Goal: Information Seeking & Learning: Find specific page/section

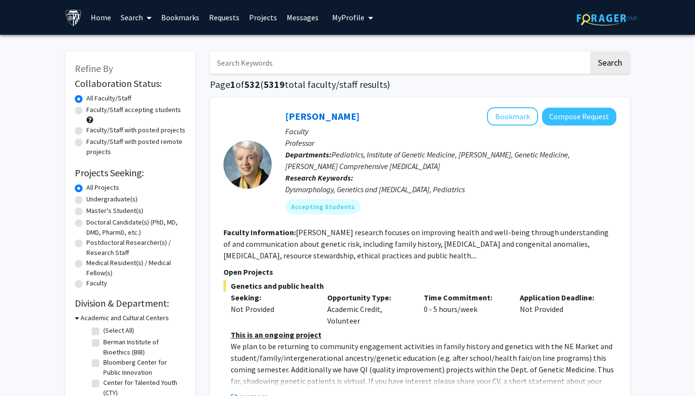
click at [356, 18] on span "My Profile" at bounding box center [348, 18] width 32 height 10
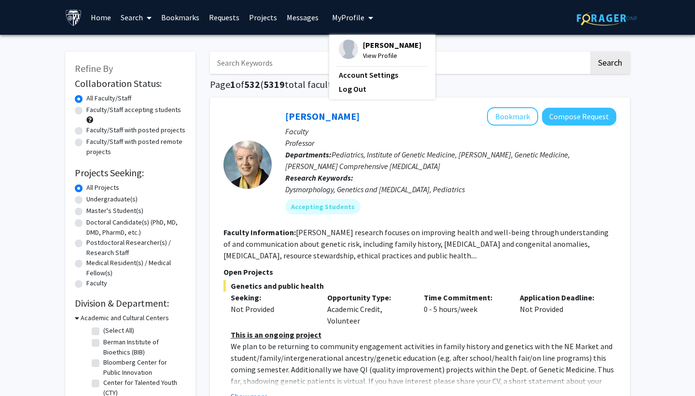
click at [356, 18] on span "My Profile" at bounding box center [348, 18] width 32 height 10
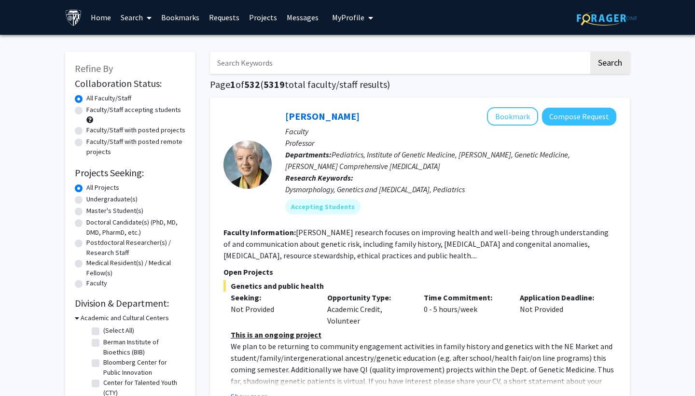
click at [103, 199] on label "Undergraduate(s)" at bounding box center [111, 199] width 51 height 10
click at [93, 199] on input "Undergraduate(s)" at bounding box center [89, 197] width 6 height 6
radio input "true"
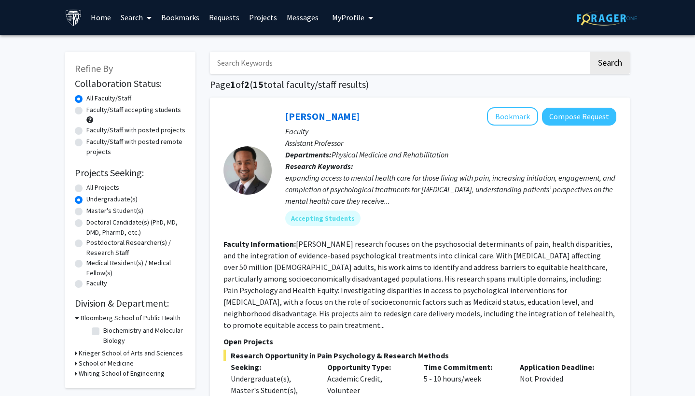
click at [105, 190] on label "All Projects" at bounding box center [102, 187] width 33 height 10
click at [93, 189] on input "All Projects" at bounding box center [89, 185] width 6 height 6
radio input "true"
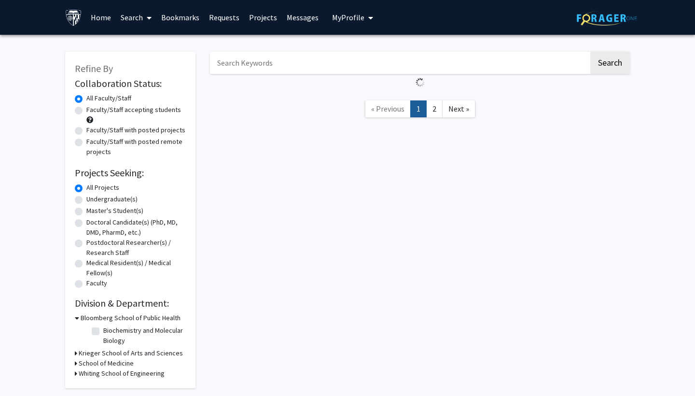
click at [105, 198] on label "Undergraduate(s)" at bounding box center [111, 199] width 51 height 10
click at [93, 198] on input "Undergraduate(s)" at bounding box center [89, 197] width 6 height 6
radio input "true"
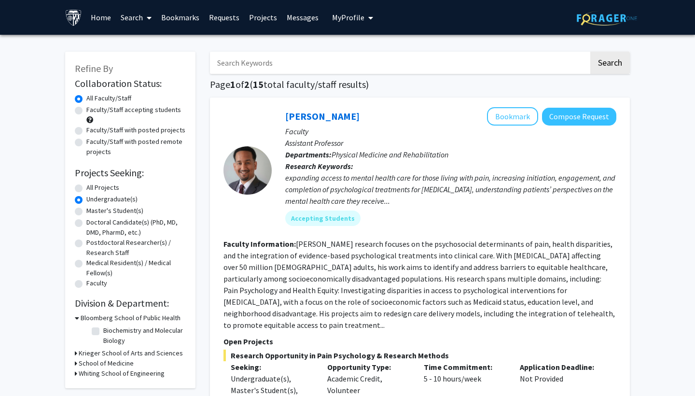
click at [105, 193] on label "All Projects" at bounding box center [102, 187] width 33 height 10
click at [93, 189] on input "All Projects" at bounding box center [89, 185] width 6 height 6
radio input "true"
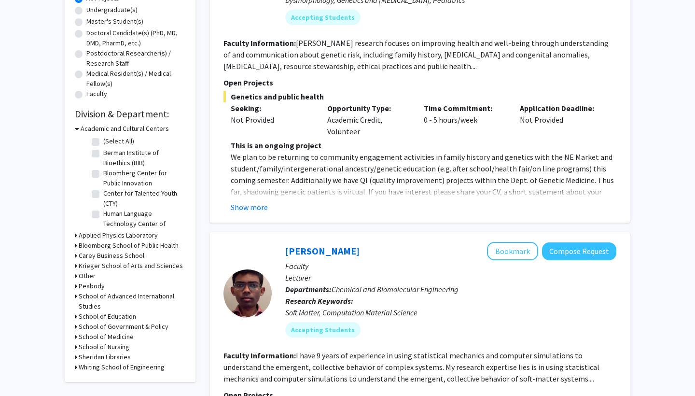
scroll to position [234, 0]
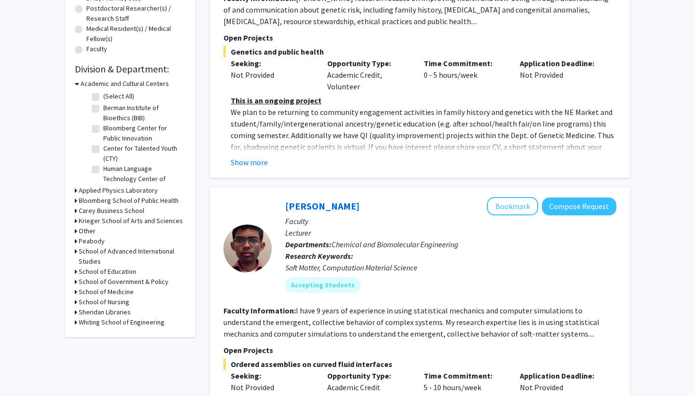
click at [118, 193] on h3 "Applied Physics Laboratory" at bounding box center [118, 190] width 79 height 10
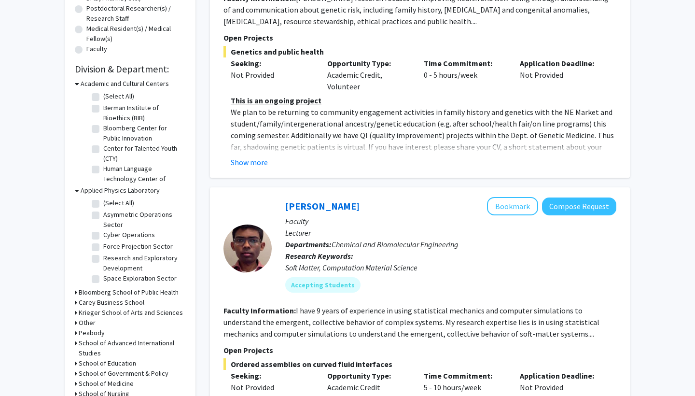
click at [118, 193] on h3 "Applied Physics Laboratory" at bounding box center [120, 190] width 79 height 10
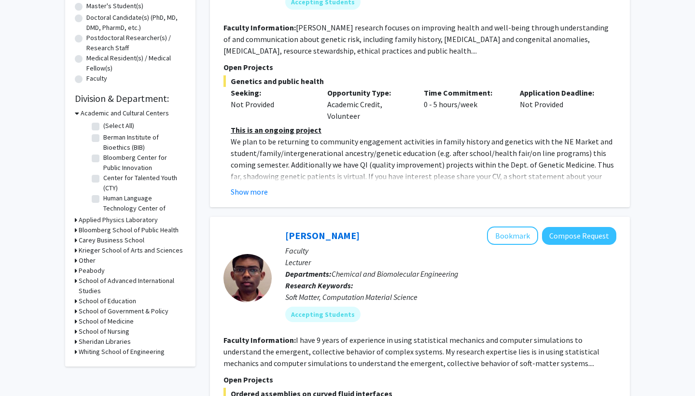
scroll to position [125, 0]
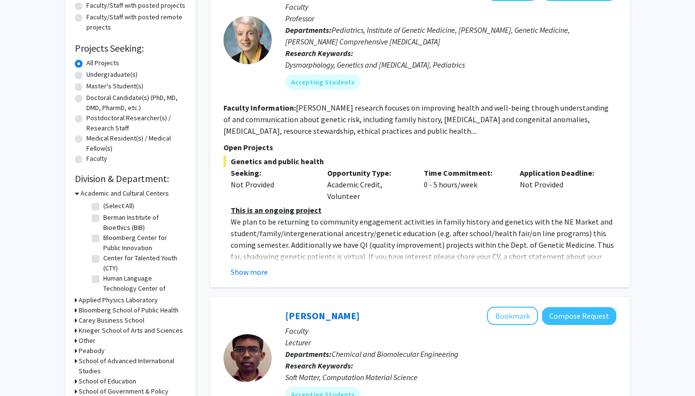
click at [109, 77] on label "Undergraduate(s)" at bounding box center [111, 75] width 51 height 10
click at [93, 76] on input "Undergraduate(s)" at bounding box center [89, 73] width 6 height 6
radio input "true"
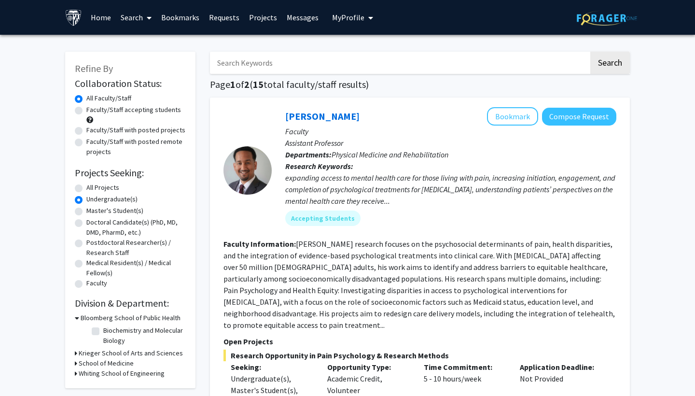
click at [88, 194] on div "All Projects" at bounding box center [130, 188] width 111 height 12
click at [94, 192] on label "All Projects" at bounding box center [102, 187] width 33 height 10
click at [93, 189] on input "All Projects" at bounding box center [89, 185] width 6 height 6
radio input "true"
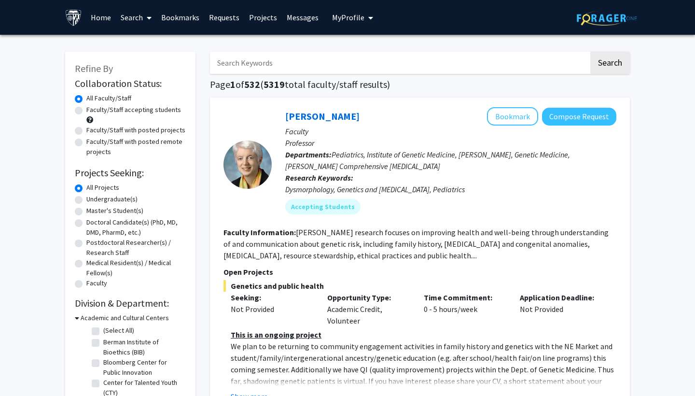
click at [93, 202] on label "Undergraduate(s)" at bounding box center [111, 199] width 51 height 10
click at [93, 200] on input "Undergraduate(s)" at bounding box center [89, 197] width 6 height 6
radio input "true"
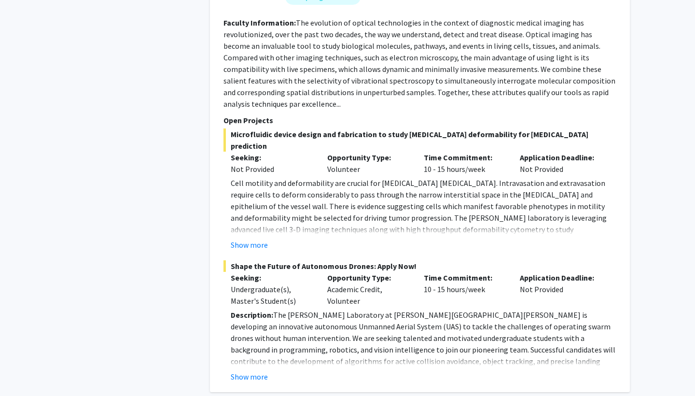
scroll to position [4165, 0]
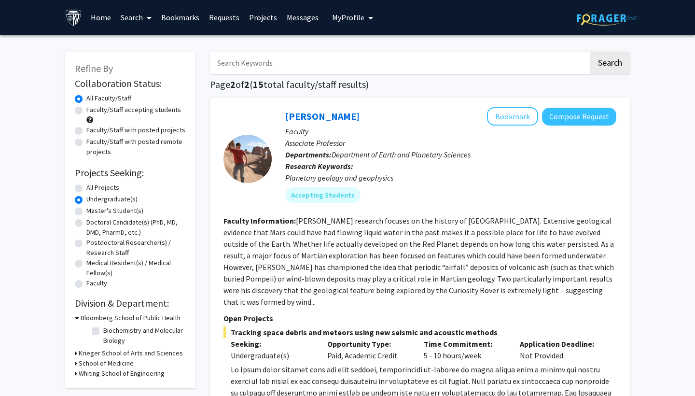
click at [98, 190] on label "All Projects" at bounding box center [102, 187] width 33 height 10
click at [93, 189] on input "All Projects" at bounding box center [89, 185] width 6 height 6
radio input "true"
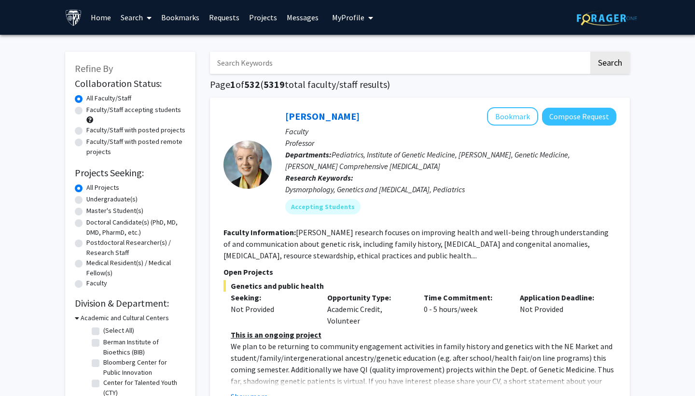
click at [239, 66] on input "Search Keywords" at bounding box center [399, 63] width 379 height 22
type input "M"
click at [610, 64] on button "Search" at bounding box center [610, 63] width 40 height 22
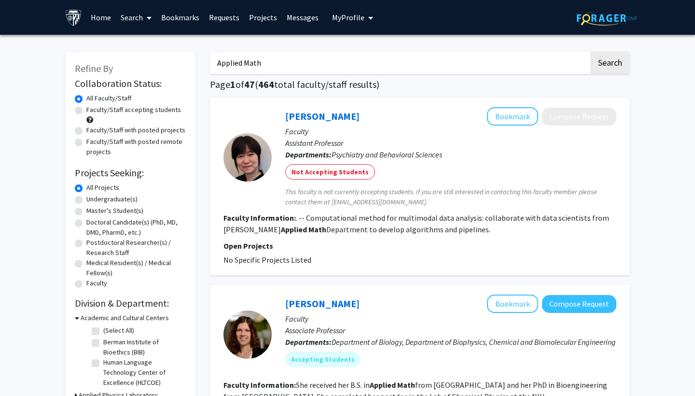
type input "Applied Math"
click at [610, 64] on button "Search" at bounding box center [610, 63] width 40 height 22
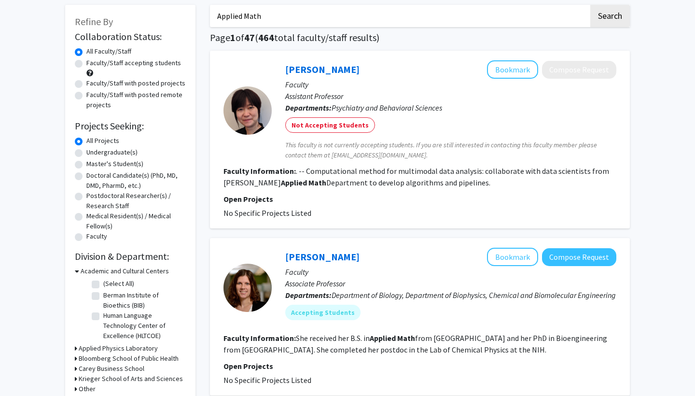
scroll to position [75, 0]
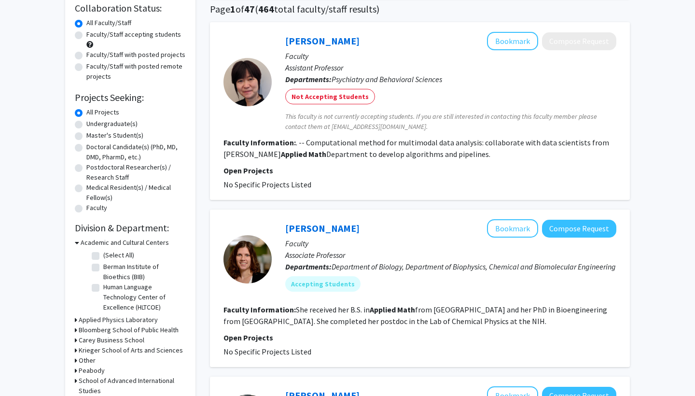
click at [373, 225] on div "[PERSON_NAME] Bookmark Compose Request" at bounding box center [450, 228] width 331 height 18
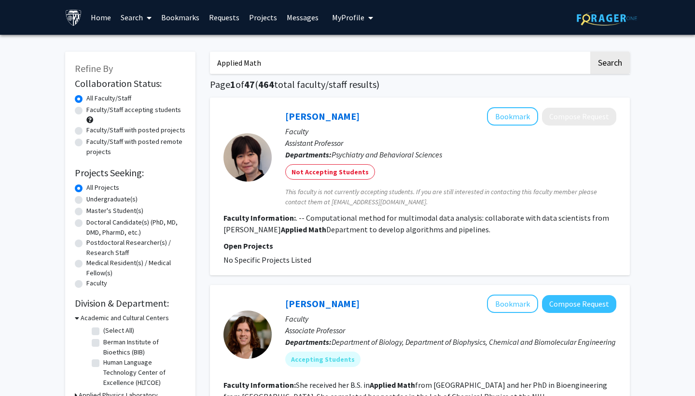
scroll to position [0, 0]
click at [295, 74] on input "Applied Math" at bounding box center [399, 63] width 379 height 22
type input "avanti [PERSON_NAME]"
click at [610, 64] on button "Search" at bounding box center [610, 63] width 40 height 22
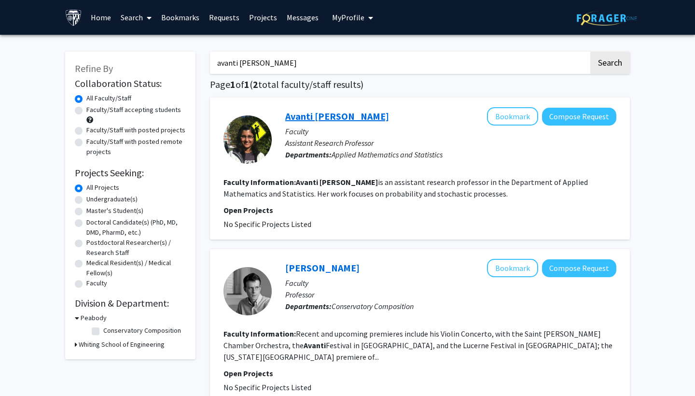
click at [327, 121] on link "Avanti [PERSON_NAME]" at bounding box center [337, 116] width 104 height 12
drag, startPoint x: 300, startPoint y: 62, endPoint x: 195, endPoint y: 62, distance: 104.8
click at [195, 62] on div "Refine By Collaboration Status: Collaboration Status All Faculty/Staff Collabor…" at bounding box center [347, 250] width 579 height 417
type input "Stochastic Processes"
click at [610, 64] on button "Search" at bounding box center [610, 63] width 40 height 22
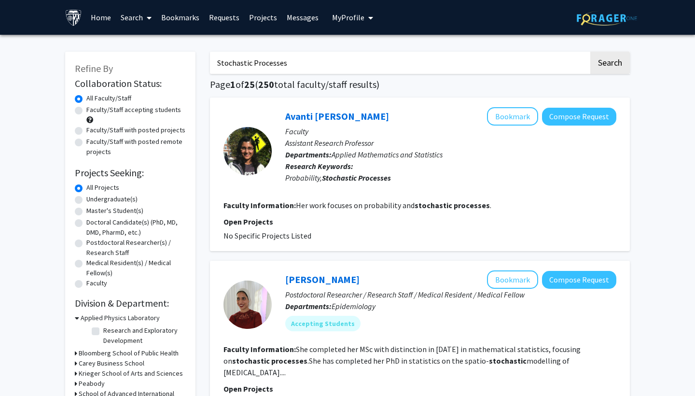
click at [101, 131] on label "Faculty/Staff with posted projects" at bounding box center [135, 130] width 99 height 10
click at [93, 131] on input "Faculty/Staff with posted projects" at bounding box center [89, 128] width 6 height 6
radio input "true"
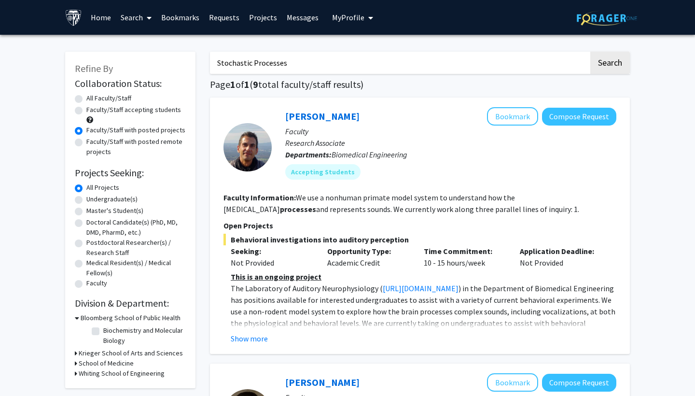
drag, startPoint x: 305, startPoint y: 63, endPoint x: 184, endPoint y: 63, distance: 120.2
type input "Applied Math"
click at [610, 64] on button "Search" at bounding box center [610, 63] width 40 height 22
radio input "true"
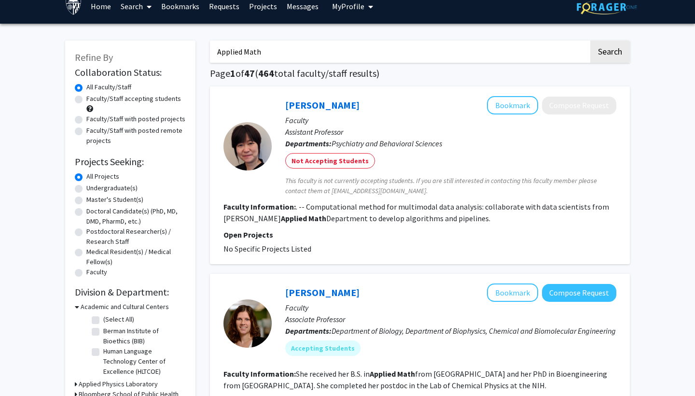
scroll to position [19, 0]
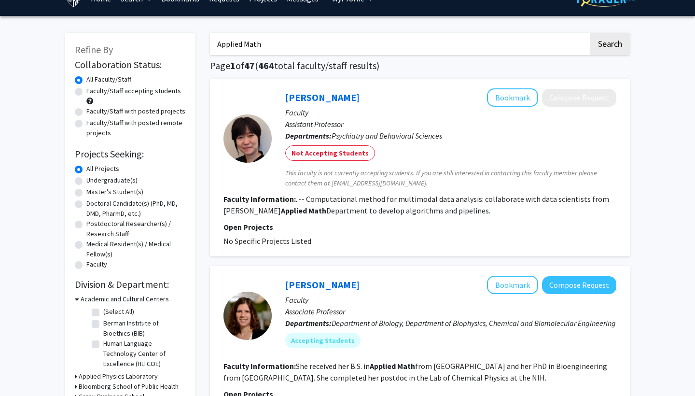
click at [124, 113] on label "Faculty/Staff with posted projects" at bounding box center [135, 111] width 99 height 10
click at [93, 112] on input "Faculty/Staff with posted projects" at bounding box center [89, 109] width 6 height 6
radio input "true"
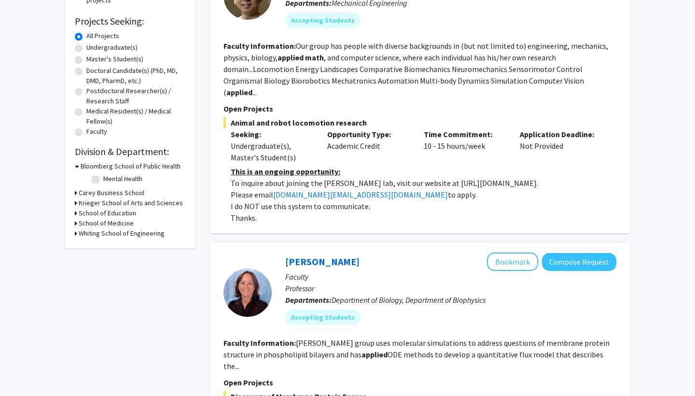
scroll to position [113, 0]
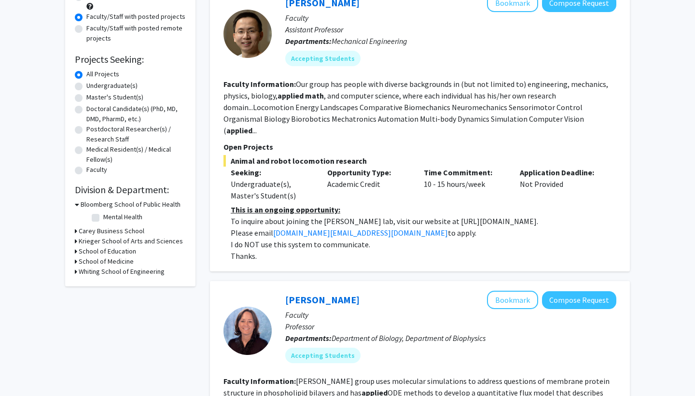
click at [105, 233] on h3 "Carey Business School" at bounding box center [112, 231] width 66 height 10
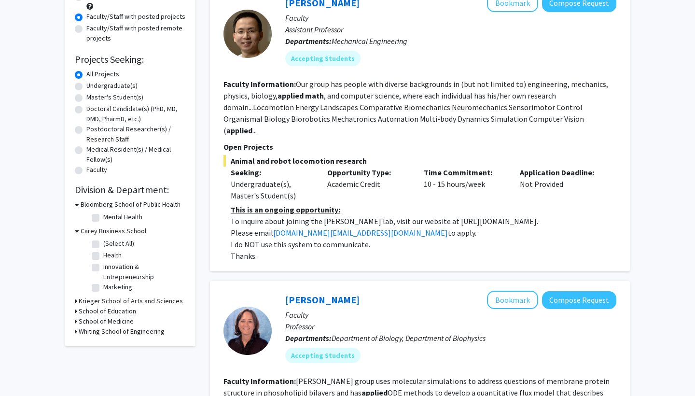
click at [105, 233] on h3 "Carey Business School" at bounding box center [114, 231] width 66 height 10
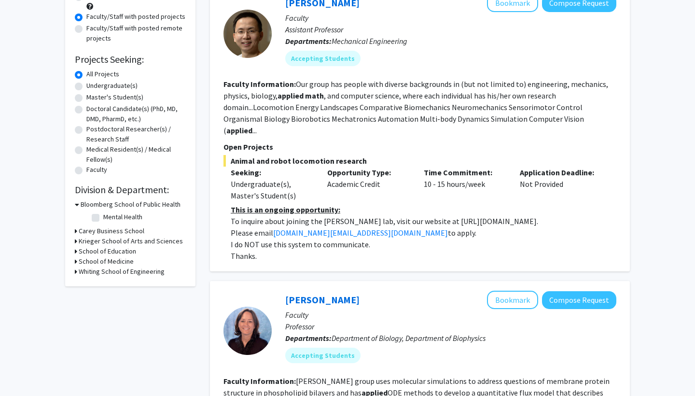
click at [109, 271] on h3 "Whiting School of Engineering" at bounding box center [122, 271] width 86 height 10
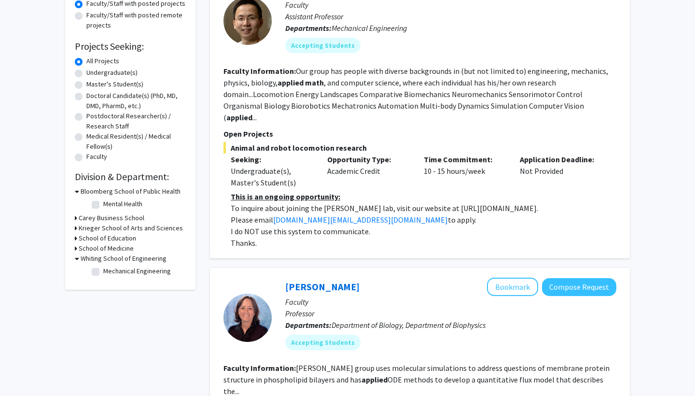
click at [115, 258] on h3 "Whiting School of Engineering" at bounding box center [124, 258] width 86 height 10
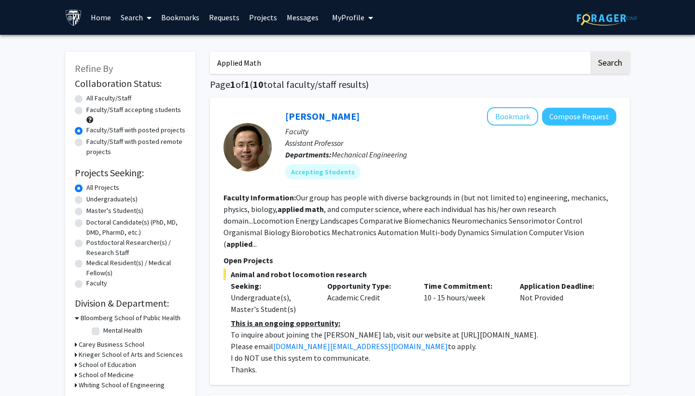
scroll to position [0, 0]
click at [90, 139] on label "Faculty/Staff with posted remote projects" at bounding box center [135, 147] width 99 height 20
click at [90, 139] on input "Faculty/Staff with posted remote projects" at bounding box center [89, 140] width 6 height 6
radio input "true"
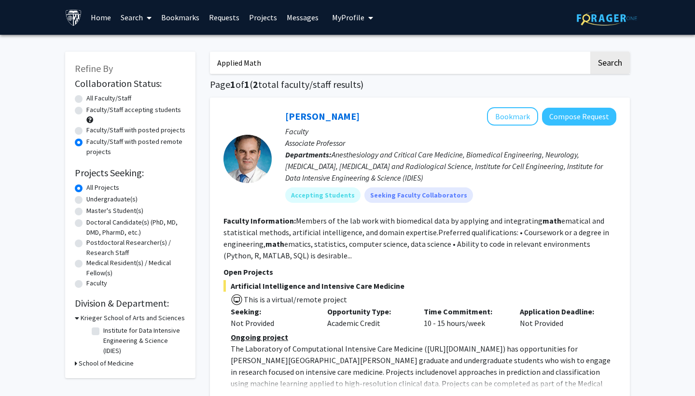
click at [90, 135] on label "Faculty/Staff with posted projects" at bounding box center [135, 130] width 99 height 10
click at [90, 131] on input "Faculty/Staff with posted projects" at bounding box center [89, 128] width 6 height 6
radio input "true"
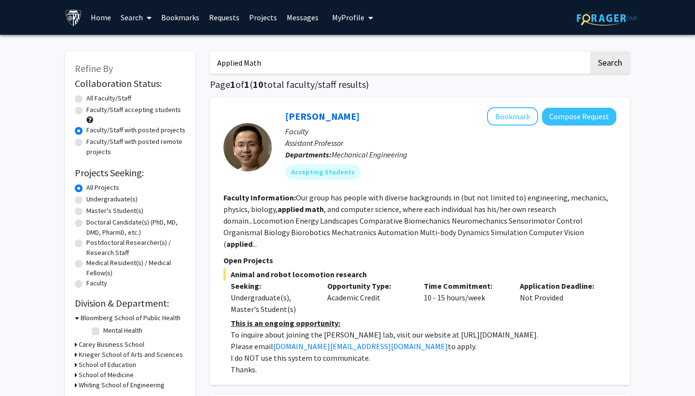
drag, startPoint x: 266, startPoint y: 64, endPoint x: 182, endPoint y: 61, distance: 83.1
click at [610, 64] on button "Search" at bounding box center [610, 63] width 40 height 22
radio input "true"
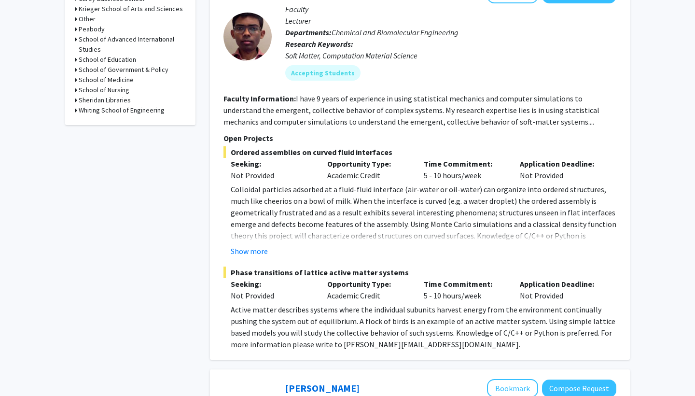
scroll to position [414, 0]
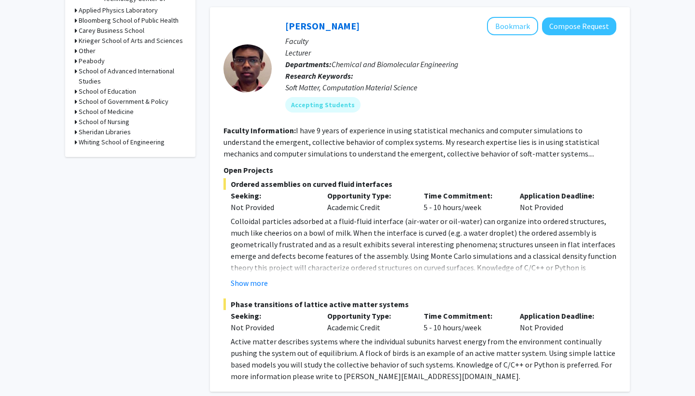
click at [136, 143] on h3 "Whiting School of Engineering" at bounding box center [122, 142] width 86 height 10
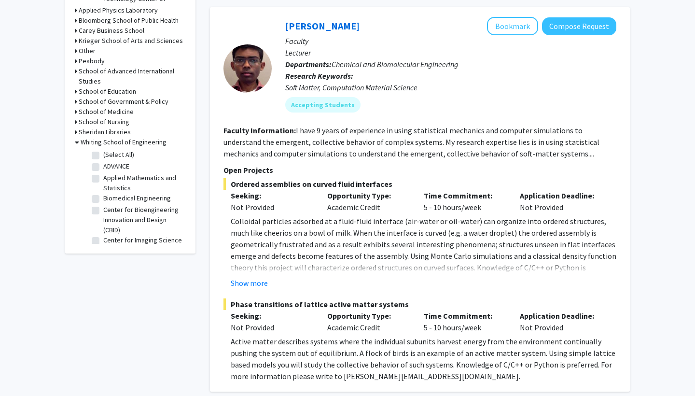
click at [124, 183] on label "Applied Mathematics and Statistics" at bounding box center [143, 183] width 80 height 20
click at [110, 179] on input "Applied Mathematics and Statistics" at bounding box center [106, 176] width 6 height 6
checkbox input "true"
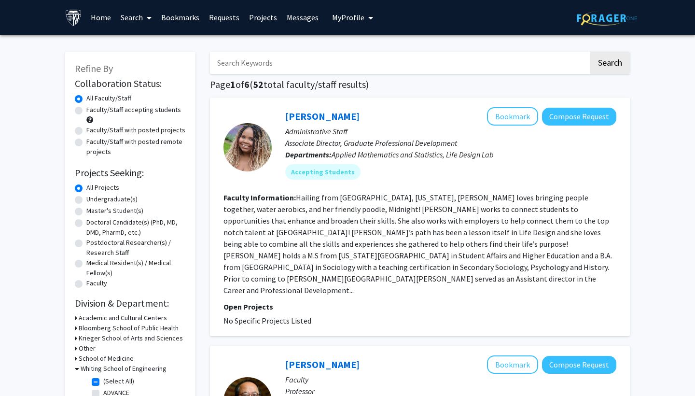
click at [138, 130] on label "Faculty/Staff with posted projects" at bounding box center [135, 130] width 99 height 10
click at [93, 130] on input "Faculty/Staff with posted projects" at bounding box center [89, 128] width 6 height 6
radio input "true"
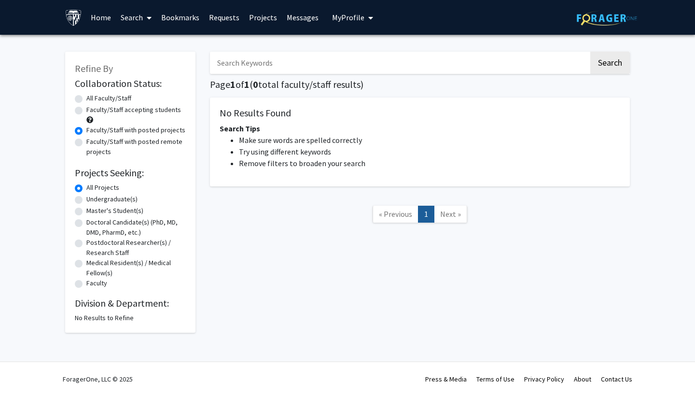
click at [92, 99] on label "All Faculty/Staff" at bounding box center [108, 98] width 45 height 10
click at [92, 99] on input "All Faculty/Staff" at bounding box center [89, 96] width 6 height 6
radio input "true"
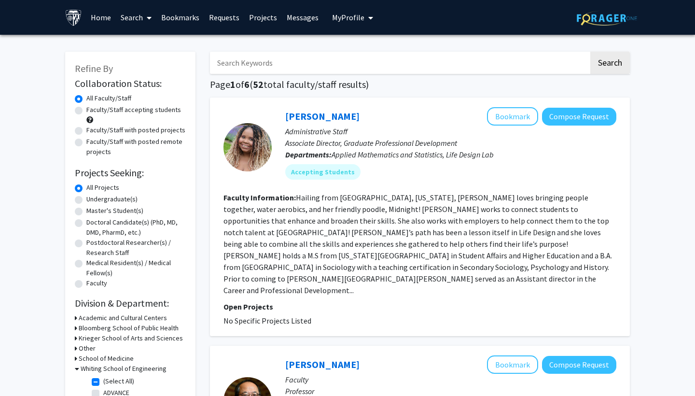
click at [145, 15] on span at bounding box center [147, 18] width 9 height 34
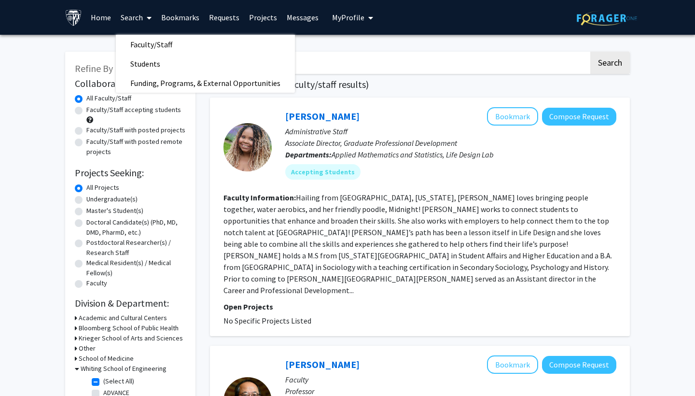
click at [145, 15] on span at bounding box center [147, 18] width 9 height 34
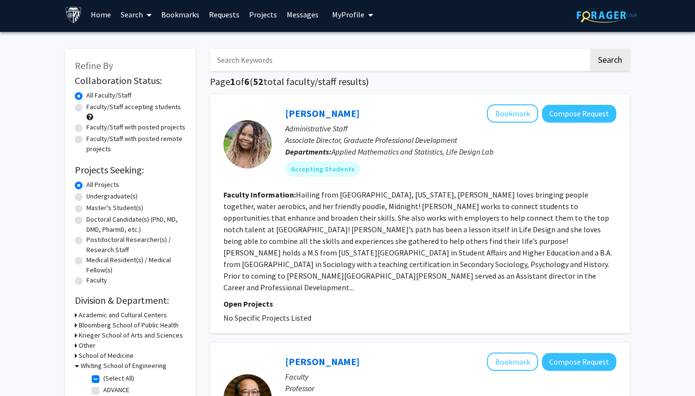
scroll to position [3, 0]
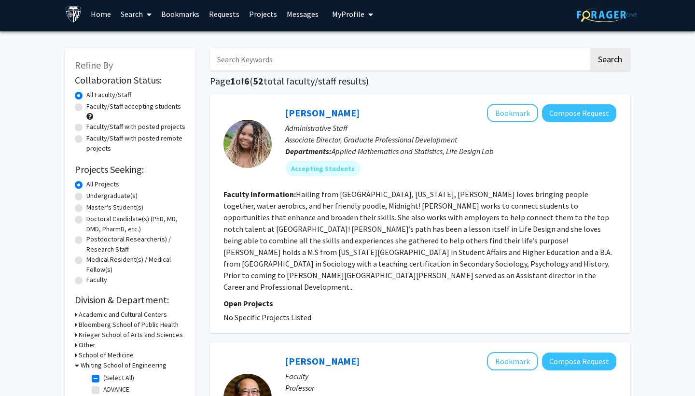
click at [142, 127] on label "Faculty/Staff with posted projects" at bounding box center [135, 127] width 99 height 10
click at [93, 127] on input "Faculty/Staff with posted projects" at bounding box center [89, 125] width 6 height 6
radio input "true"
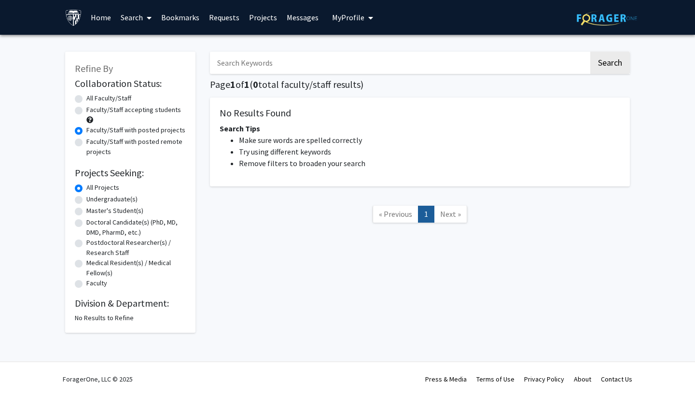
click at [115, 98] on label "All Faculty/Staff" at bounding box center [108, 98] width 45 height 10
click at [93, 98] on input "All Faculty/Staff" at bounding box center [89, 96] width 6 height 6
radio input "true"
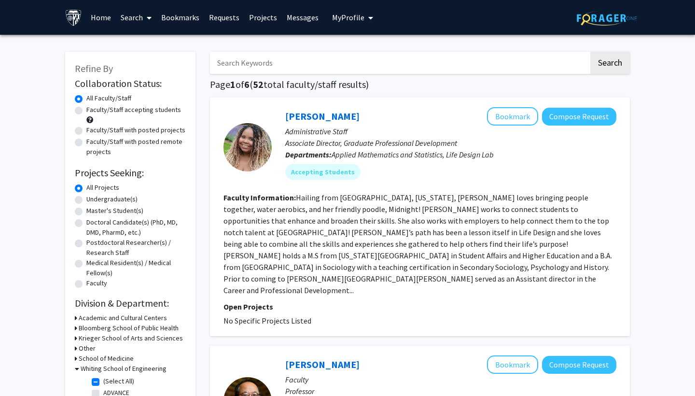
click at [260, 74] on input "Search Keywords" at bounding box center [399, 63] width 379 height 22
type input "s"
type input "stochastic processes"
click at [610, 64] on button "Search" at bounding box center [610, 63] width 40 height 22
checkbox input "false"
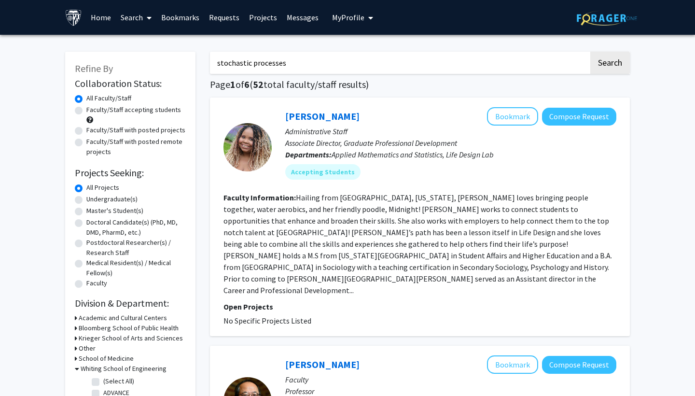
checkbox input "false"
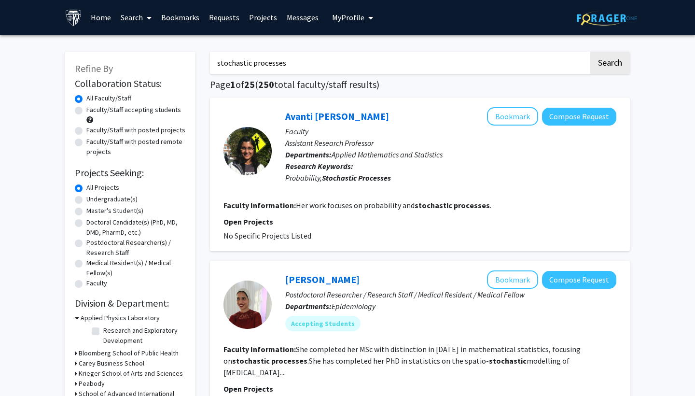
click at [117, 131] on label "Faculty/Staff with posted projects" at bounding box center [135, 130] width 99 height 10
click at [93, 131] on input "Faculty/Staff with posted projects" at bounding box center [89, 128] width 6 height 6
radio input "true"
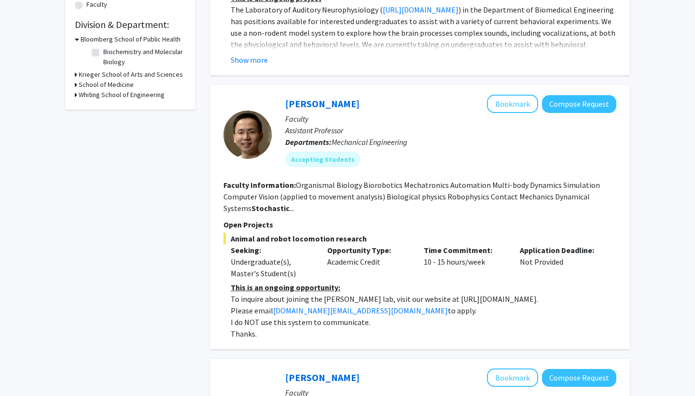
scroll to position [280, 0]
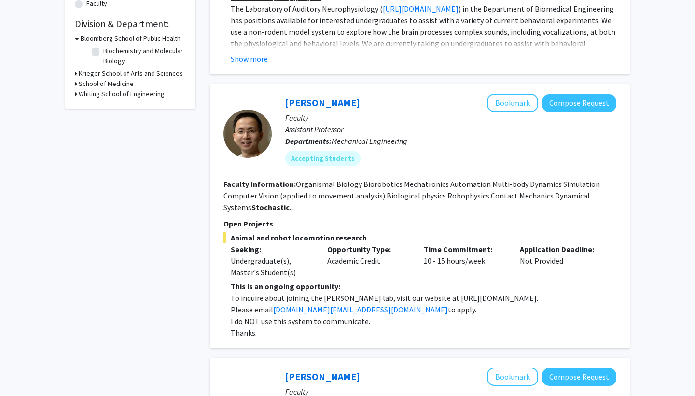
click at [258, 209] on b "Stochastic" at bounding box center [271, 207] width 38 height 10
click at [303, 107] on link "[PERSON_NAME]" at bounding box center [322, 103] width 74 height 12
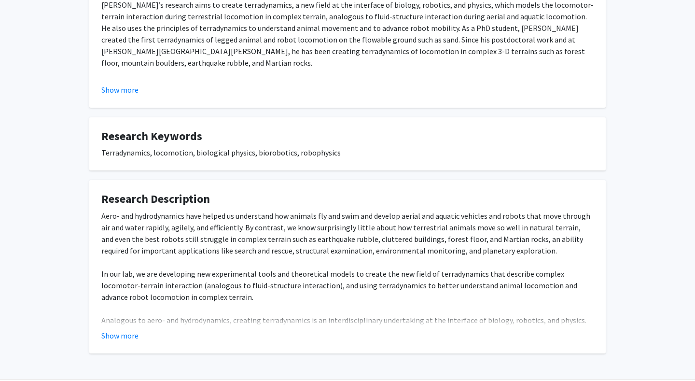
scroll to position [255, 0]
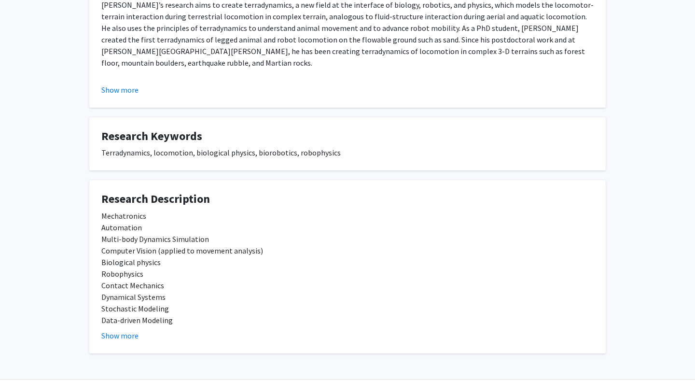
click at [142, 317] on div "Aero- and hydrodynamics have helped us understand how animals fly and swim and …" at bounding box center [347, 140] width 492 height 371
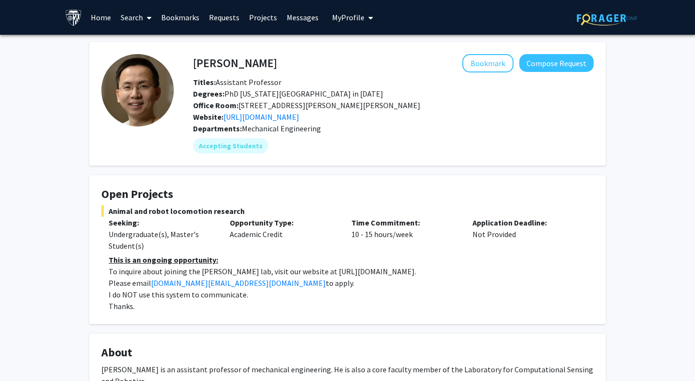
scroll to position [0, 0]
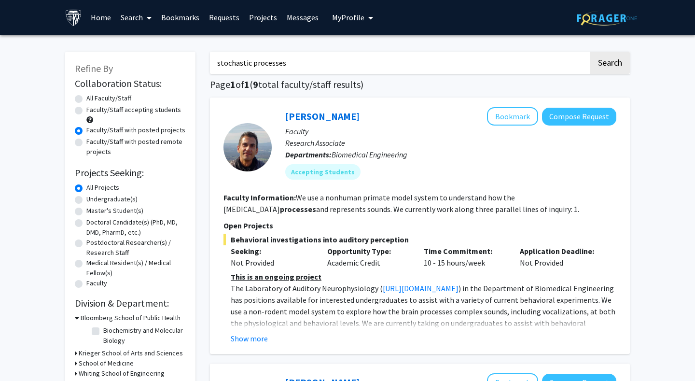
drag, startPoint x: 301, startPoint y: 67, endPoint x: 200, endPoint y: 67, distance: 101.4
type input "economics"
click at [610, 64] on button "Search" at bounding box center [610, 63] width 40 height 22
radio input "true"
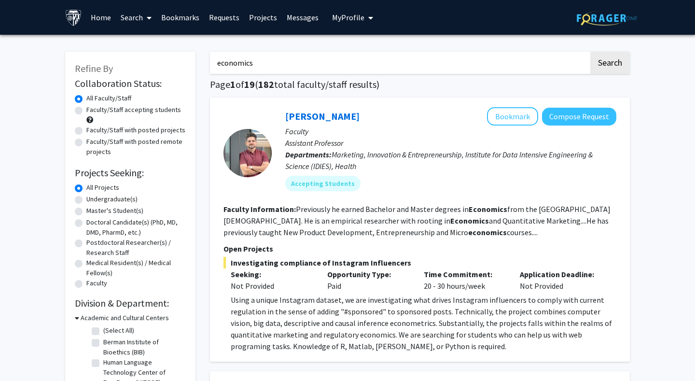
click at [146, 132] on label "Faculty/Staff with posted projects" at bounding box center [135, 130] width 99 height 10
click at [93, 131] on input "Faculty/Staff with posted projects" at bounding box center [89, 128] width 6 height 6
radio input "true"
drag, startPoint x: 263, startPoint y: 65, endPoint x: 175, endPoint y: 65, distance: 88.3
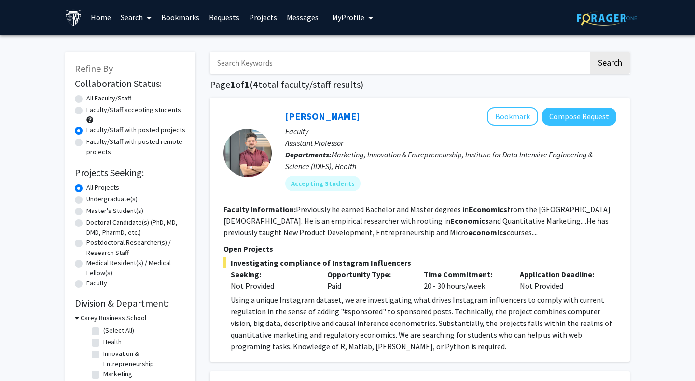
click at [118, 100] on label "All Faculty/Staff" at bounding box center [108, 98] width 45 height 10
click at [93, 99] on input "All Faculty/Staff" at bounding box center [89, 96] width 6 height 6
radio input "true"
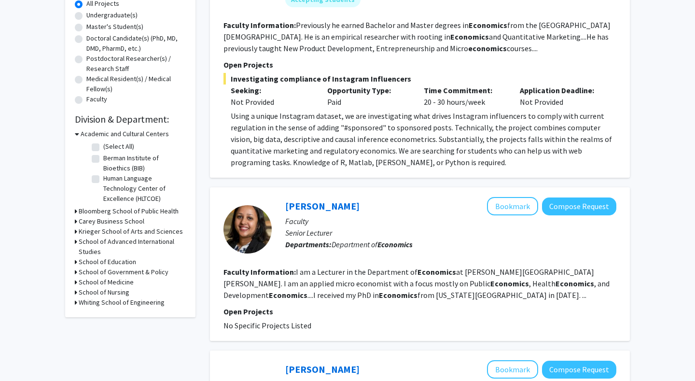
click at [116, 306] on h3 "Whiting School of Engineering" at bounding box center [122, 302] width 86 height 10
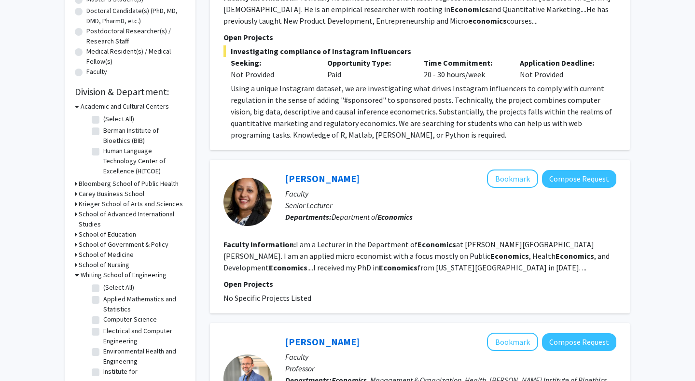
scroll to position [237, 0]
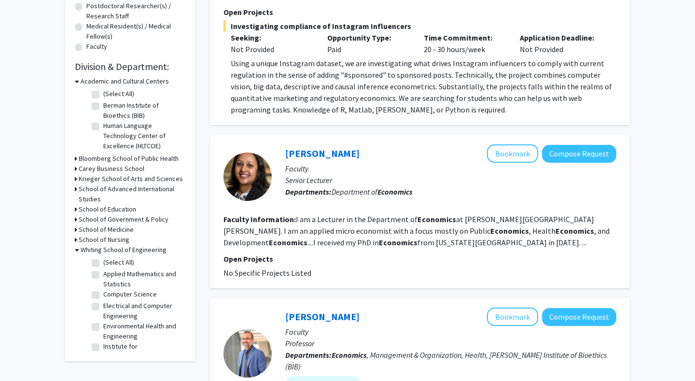
click at [110, 279] on label "Applied Mathematics and Statistics" at bounding box center [143, 279] width 80 height 20
click at [110, 275] on input "Applied Mathematics and Statistics" at bounding box center [106, 272] width 6 height 6
checkbox input "true"
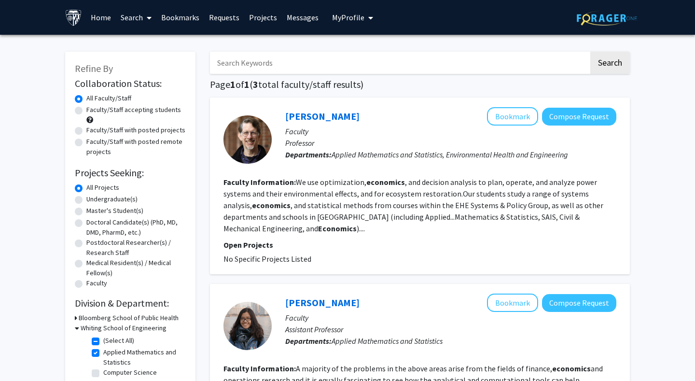
scroll to position [46, 0]
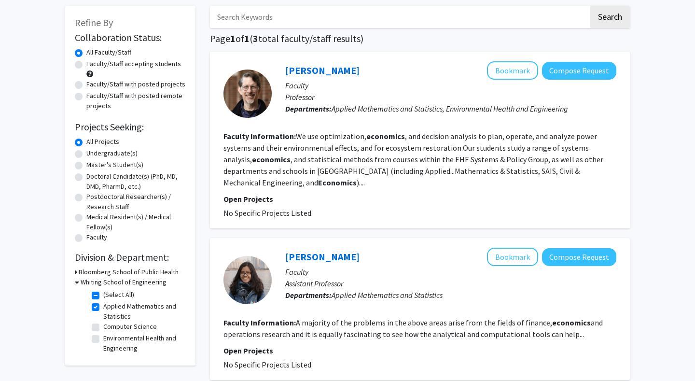
click at [114, 296] on label "(Select All)" at bounding box center [118, 295] width 31 height 10
click at [110, 296] on input "(Select All)" at bounding box center [106, 293] width 6 height 6
checkbox input "false"
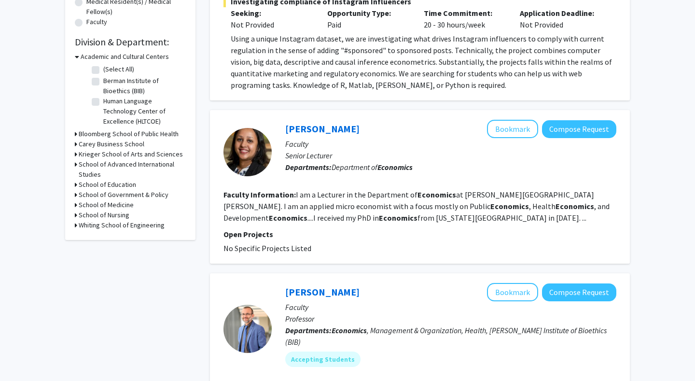
scroll to position [250, 0]
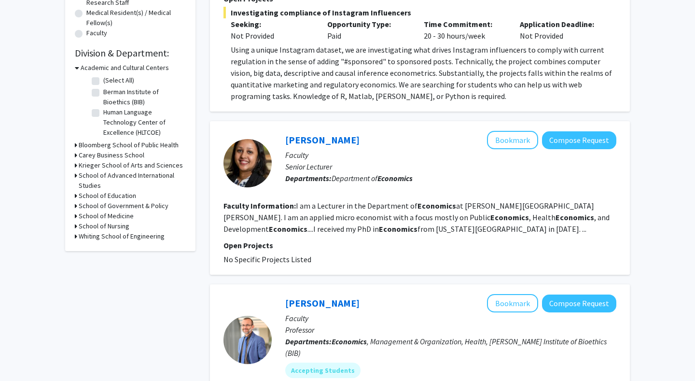
click at [116, 68] on h3 "Academic and Cultural Centers" at bounding box center [125, 68] width 88 height 10
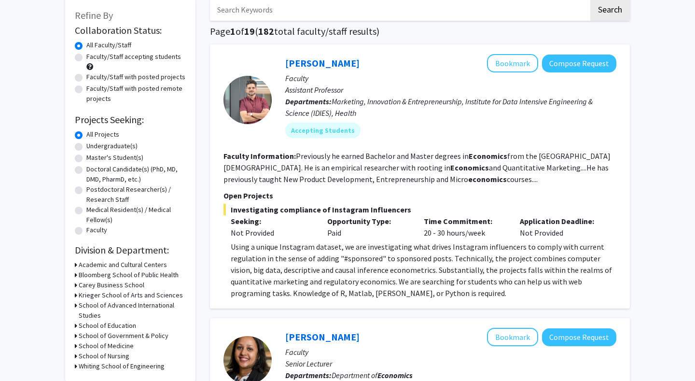
scroll to position [100, 0]
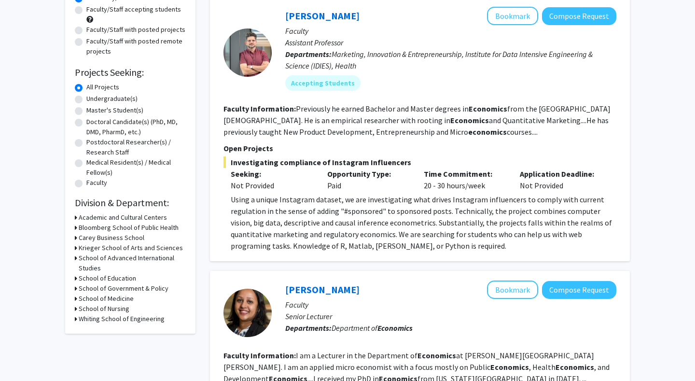
scroll to position [46, 0]
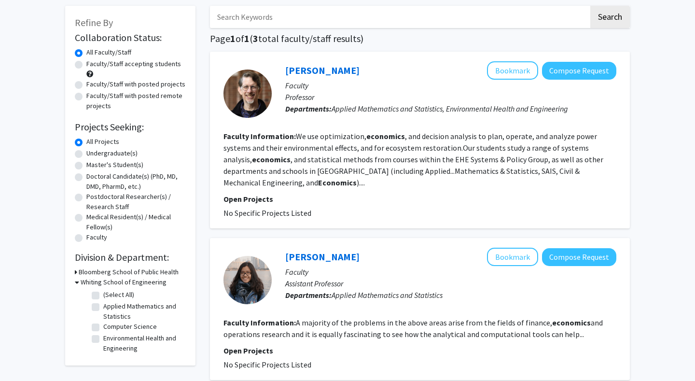
checkbox input "false"
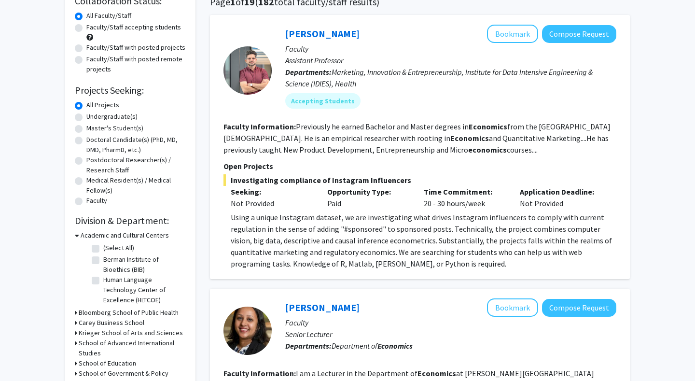
radio input "false"
radio input "true"
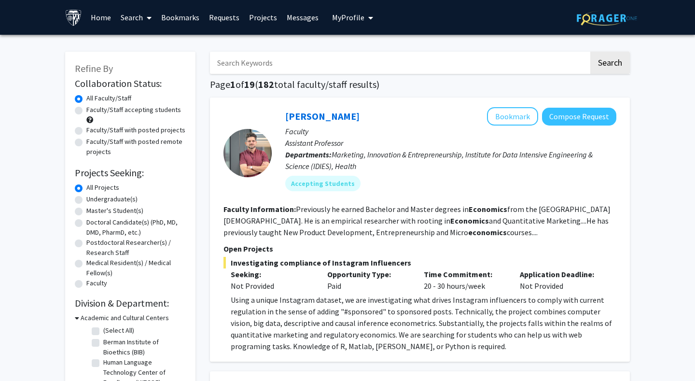
radio input "false"
radio input "true"
type input "stochastic processes"
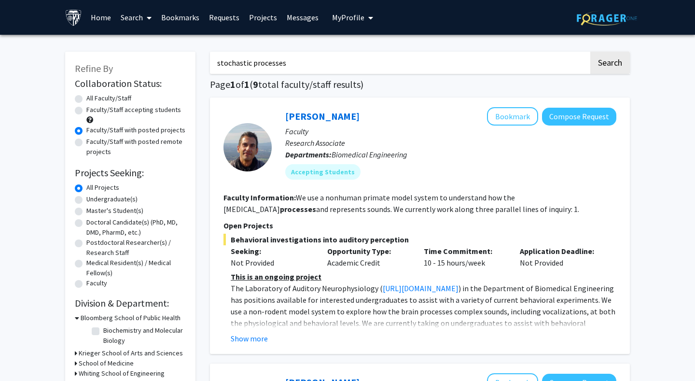
radio input "true"
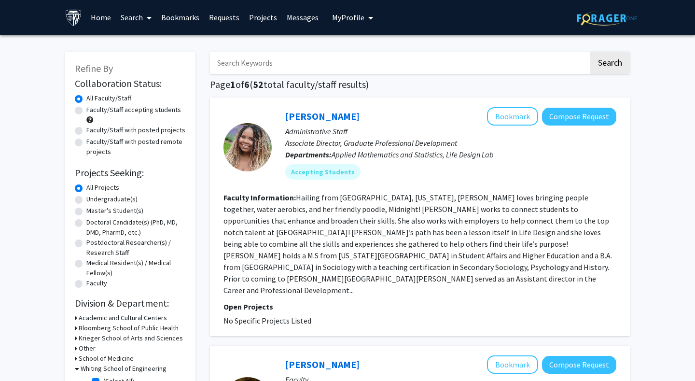
radio input "false"
radio input "true"
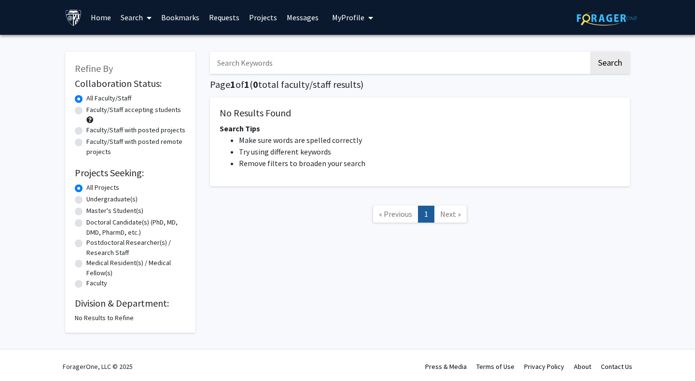
scroll to position [3, 0]
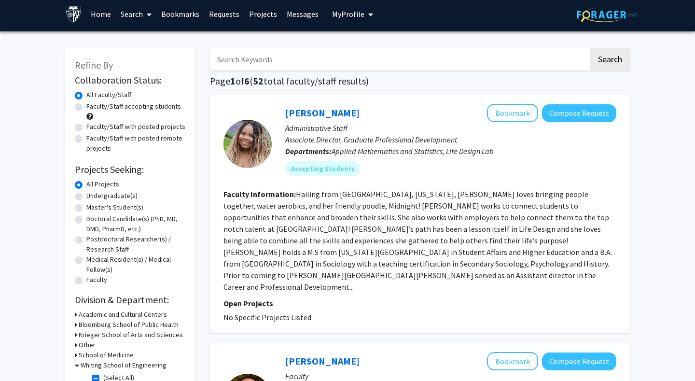
radio input "false"
radio input "true"
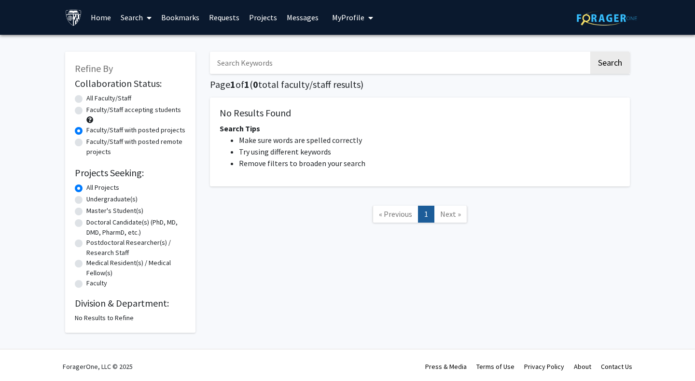
radio input "true"
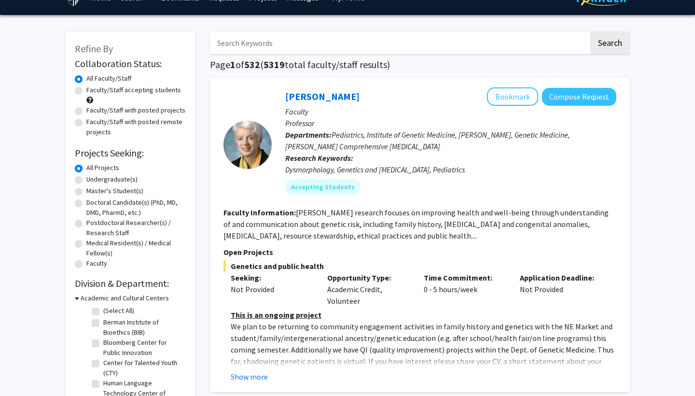
scroll to position [190, 0]
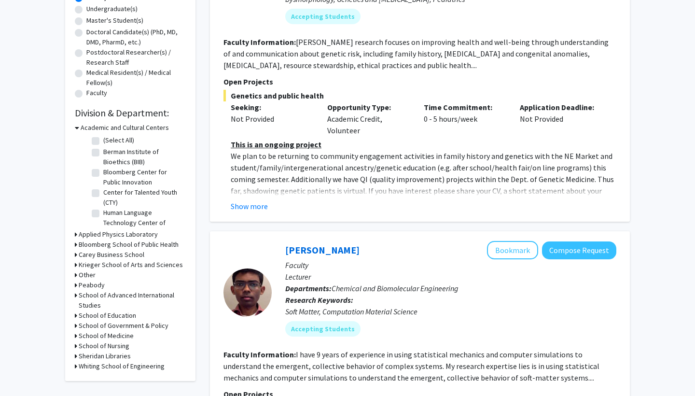
click at [133, 236] on h3 "Applied Physics Laboratory" at bounding box center [118, 234] width 79 height 10
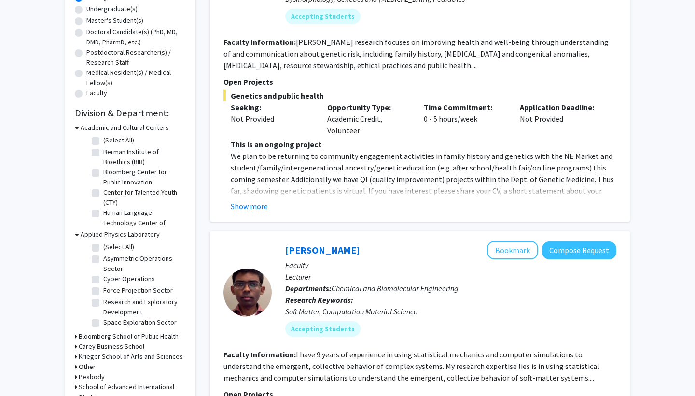
click at [103, 251] on label "(Select All)" at bounding box center [118, 247] width 31 height 10
click at [103, 248] on input "(Select All)" at bounding box center [106, 245] width 6 height 6
checkbox input "true"
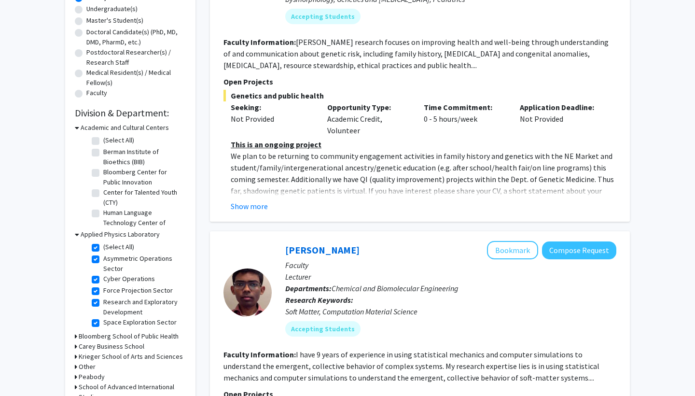
checkbox input "true"
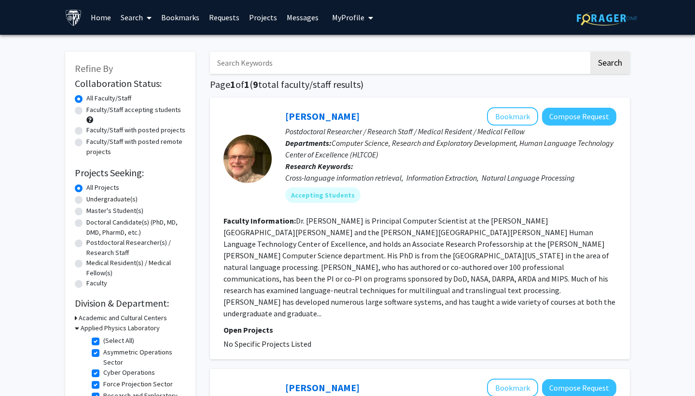
click at [120, 110] on label "Faculty/Staff accepting students" at bounding box center [133, 110] width 95 height 10
click at [93, 110] on input "Faculty/Staff accepting students" at bounding box center [89, 108] width 6 height 6
radio input "true"
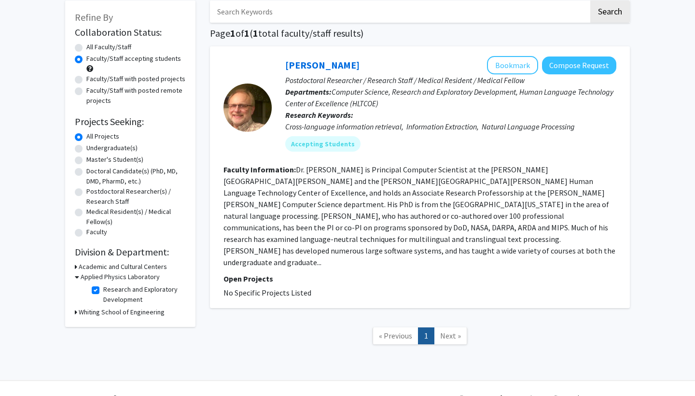
scroll to position [52, 0]
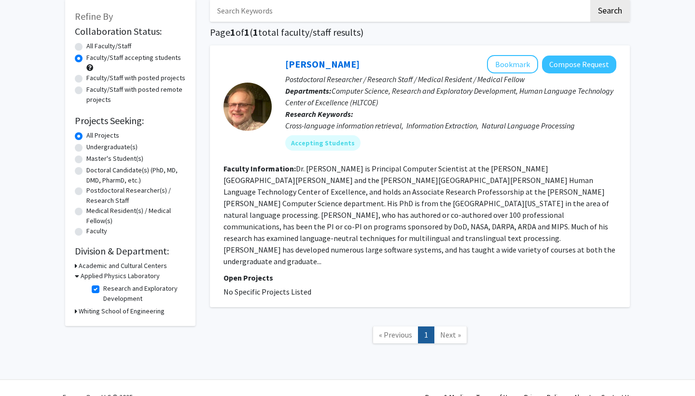
click at [332, 73] on div "James Mayfield Bookmark Compose Request" at bounding box center [450, 64] width 331 height 18
click at [332, 68] on link "James Mayfield" at bounding box center [322, 64] width 74 height 12
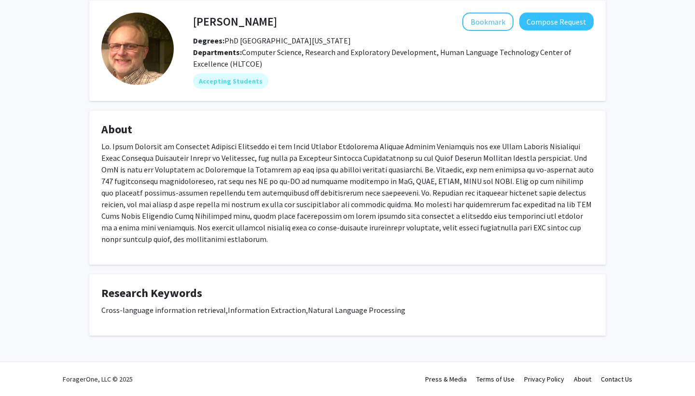
scroll to position [42, 0]
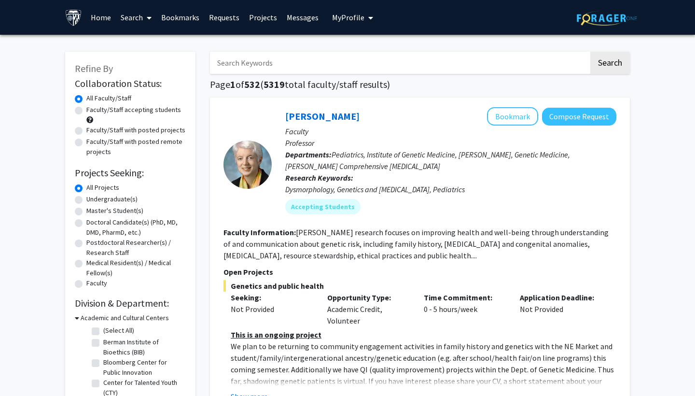
click at [282, 67] on input "Search Keywords" at bounding box center [399, 63] width 379 height 22
type input "S"
type input "P"
type input "S"
click at [610, 64] on button "Search" at bounding box center [610, 63] width 40 height 22
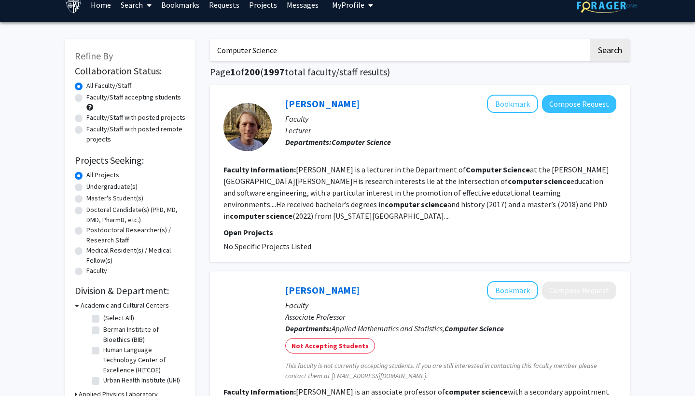
scroll to position [14, 0]
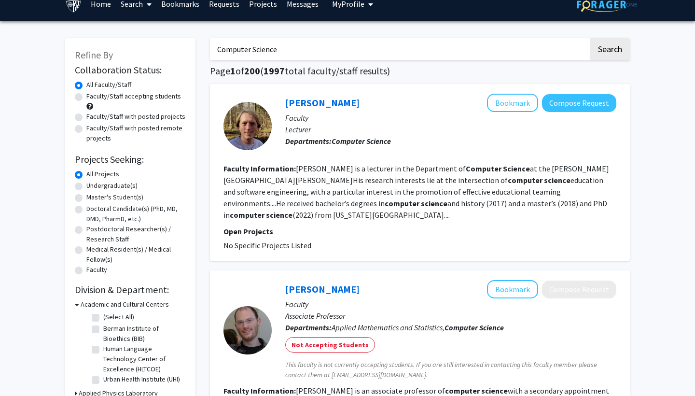
drag, startPoint x: 295, startPoint y: 52, endPoint x: 184, endPoint y: 52, distance: 111.0
type input "Probability"
click at [610, 51] on button "Search" at bounding box center [610, 49] width 40 height 22
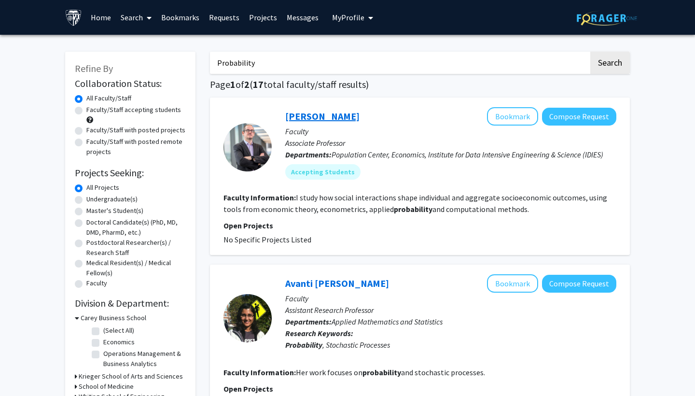
click at [317, 116] on link "Angelo Mele" at bounding box center [322, 116] width 74 height 12
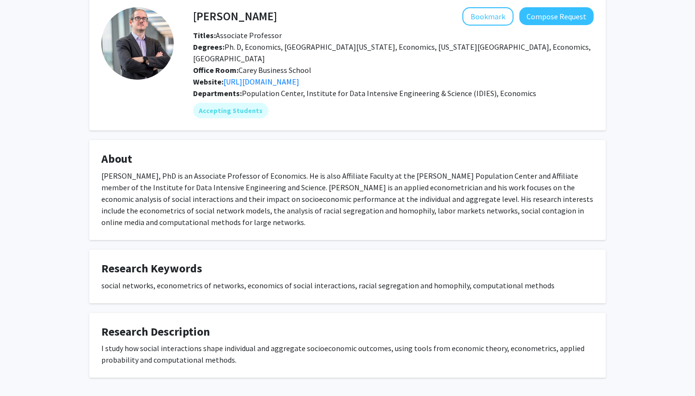
scroll to position [48, 0]
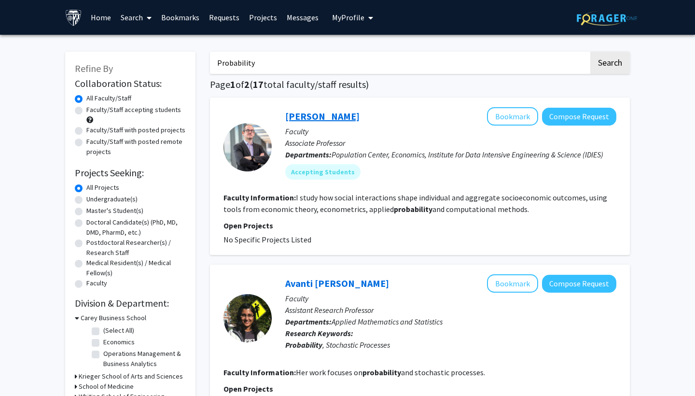
click at [311, 113] on link "Angelo Mele" at bounding box center [322, 116] width 74 height 12
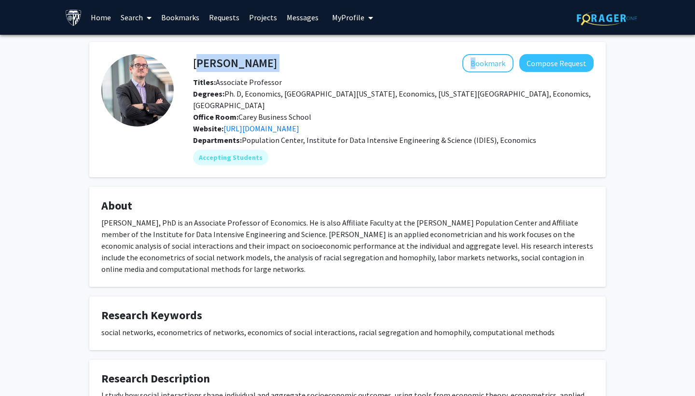
drag, startPoint x: 259, startPoint y: 65, endPoint x: 193, endPoint y: 65, distance: 65.7
click at [193, 65] on div "Angelo Mele Bookmark Compose Request" at bounding box center [393, 63] width 415 height 18
copy div "Angelo Mele"
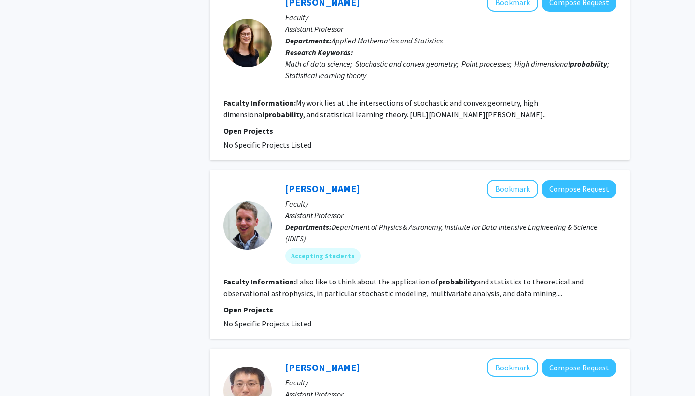
scroll to position [471, 0]
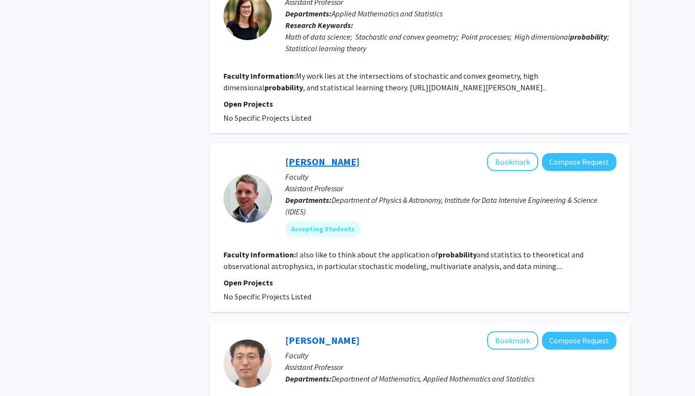
click at [347, 159] on link "Kevin Schlaufman" at bounding box center [322, 161] width 74 height 12
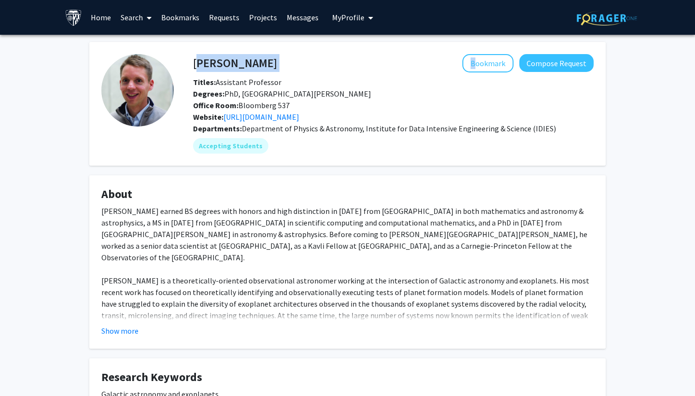
drag, startPoint x: 195, startPoint y: 66, endPoint x: 294, endPoint y: 66, distance: 99.0
click at [294, 66] on div "Kevin Schlaufman Bookmark Compose Request" at bounding box center [393, 63] width 415 height 18
copy div "Kevin Schlaufman"
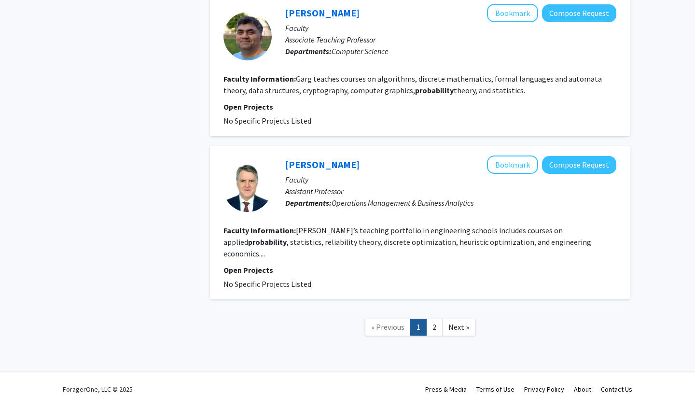
scroll to position [1474, 0]
click at [431, 319] on link "2" at bounding box center [434, 327] width 16 height 17
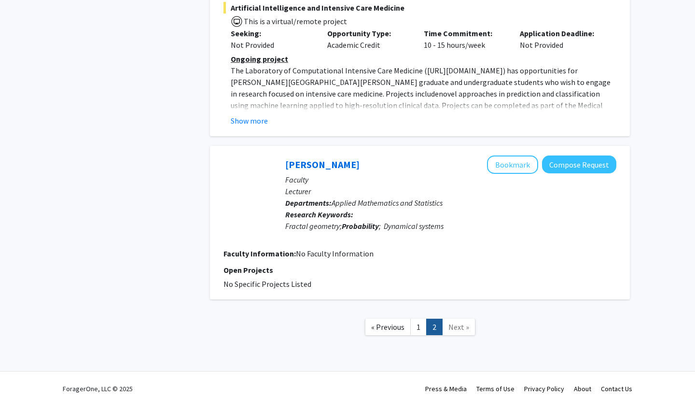
scroll to position [1272, 0]
click at [456, 322] on span "Next »" at bounding box center [458, 327] width 21 height 10
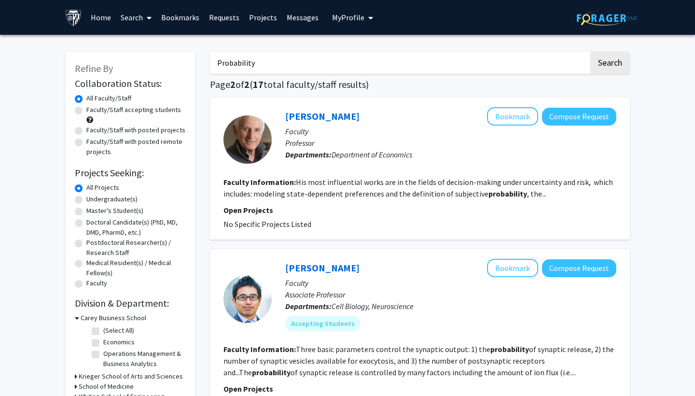
scroll to position [0, 0]
drag, startPoint x: 280, startPoint y: 65, endPoint x: 208, endPoint y: 65, distance: 71.9
type input "Portfolio"
click at [610, 64] on button "Search" at bounding box center [610, 63] width 40 height 22
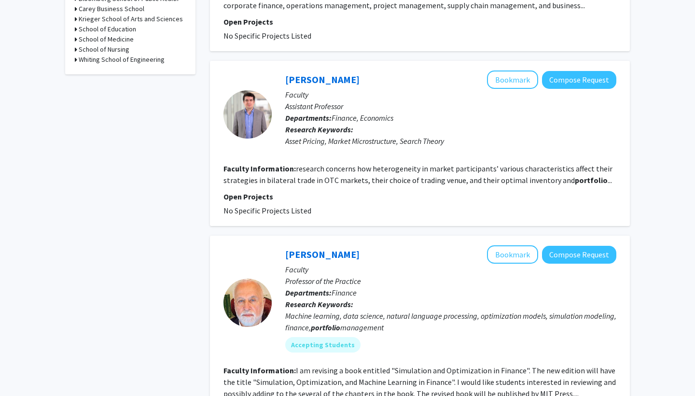
scroll to position [525, 0]
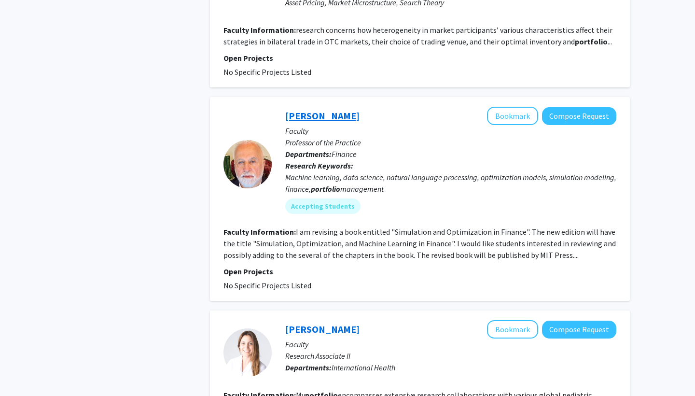
click at [338, 110] on link "Frank Fabozzi" at bounding box center [322, 116] width 74 height 12
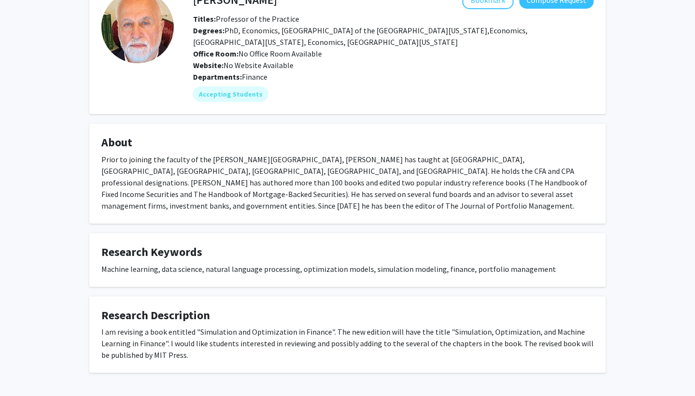
scroll to position [51, 0]
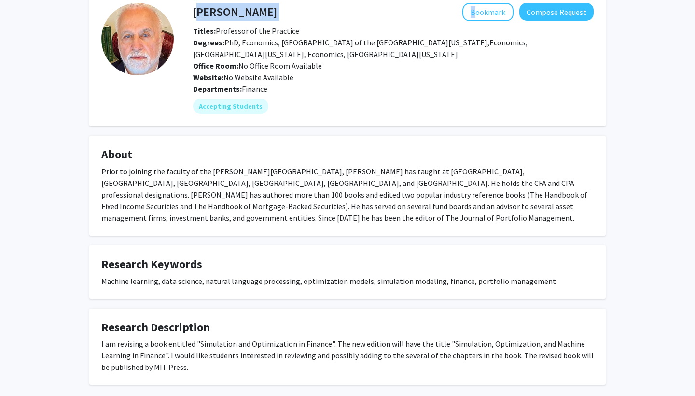
drag, startPoint x: 194, startPoint y: 13, endPoint x: 279, endPoint y: 22, distance: 85.0
click at [279, 21] on div "Frank Fabozzi Bookmark Compose Request" at bounding box center [393, 12] width 415 height 18
copy div "Frank Fabozzi"
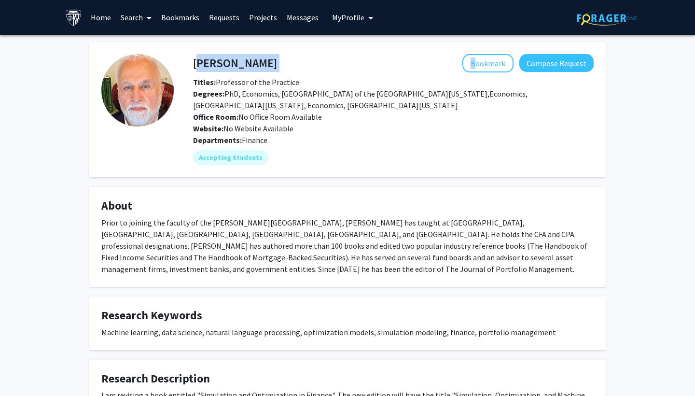
scroll to position [0, 0]
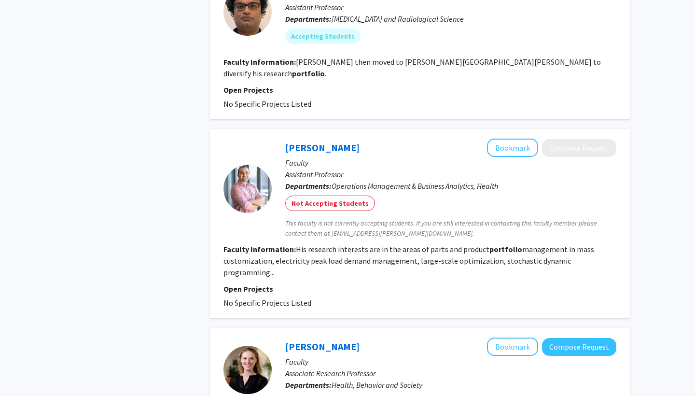
scroll to position [1340, 0]
